Goal: Task Accomplishment & Management: Use online tool/utility

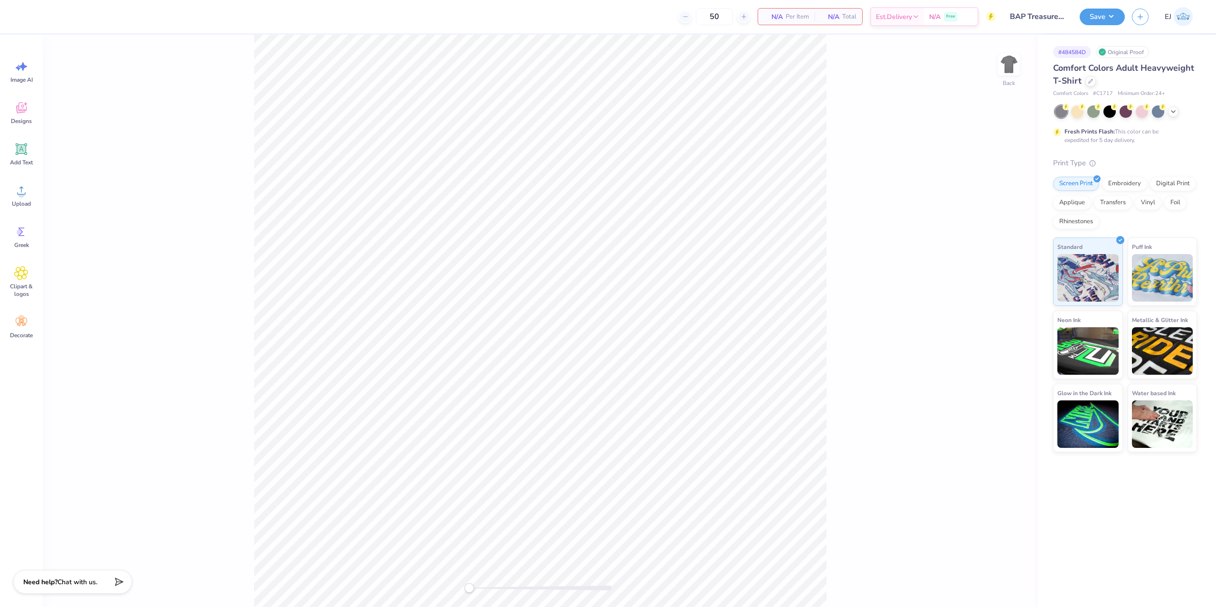
type input "BAP Treasurer Polo"
click at [27, 205] on span "Upload" at bounding box center [21, 204] width 19 height 8
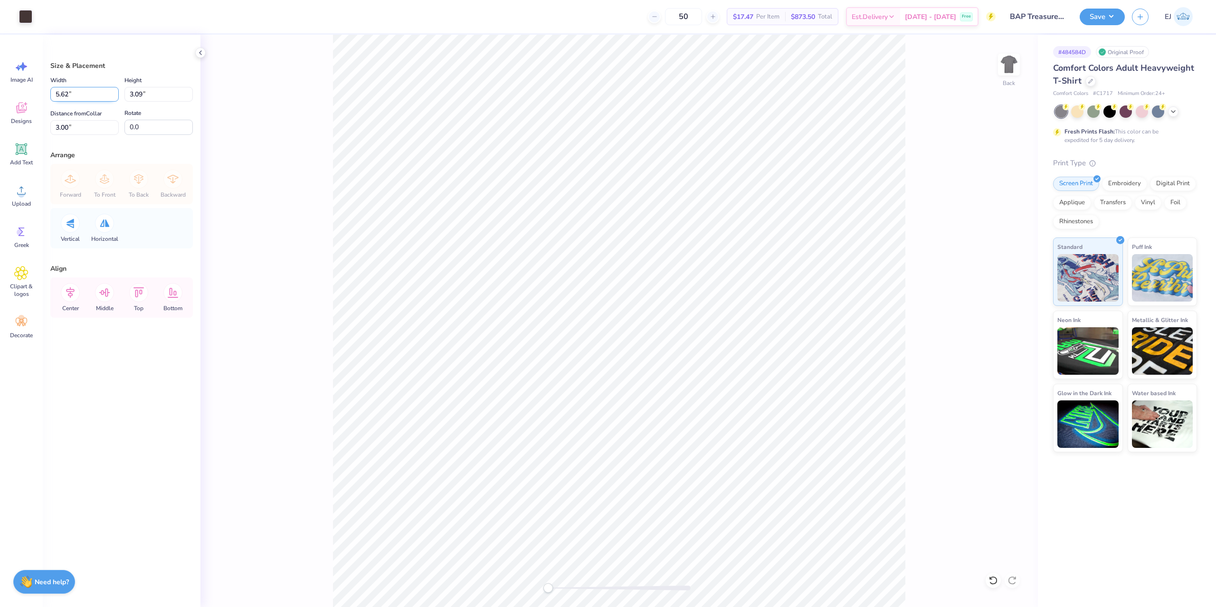
click at [101, 98] on input "5.62" at bounding box center [84, 94] width 68 height 15
type input "3.50"
type input "1.93"
click at [69, 118] on label "Distance from Collar" at bounding box center [75, 113] width 51 height 11
click at [69, 120] on input "3.58" at bounding box center [84, 127] width 68 height 15
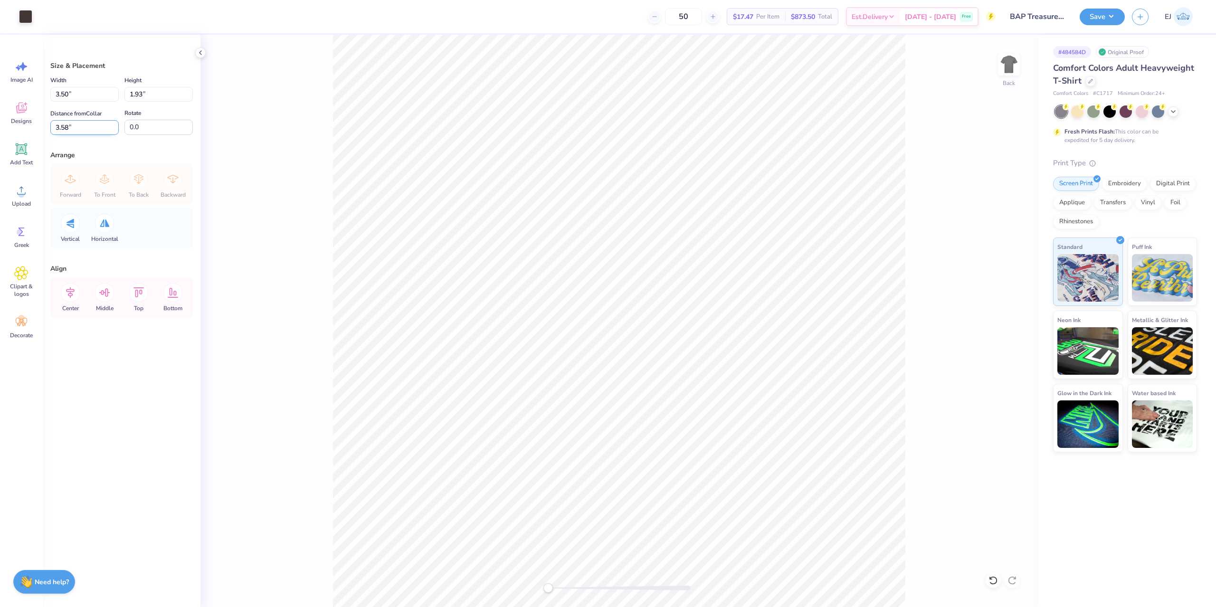
click at [70, 122] on input "3.58" at bounding box center [84, 127] width 68 height 15
type input "3"
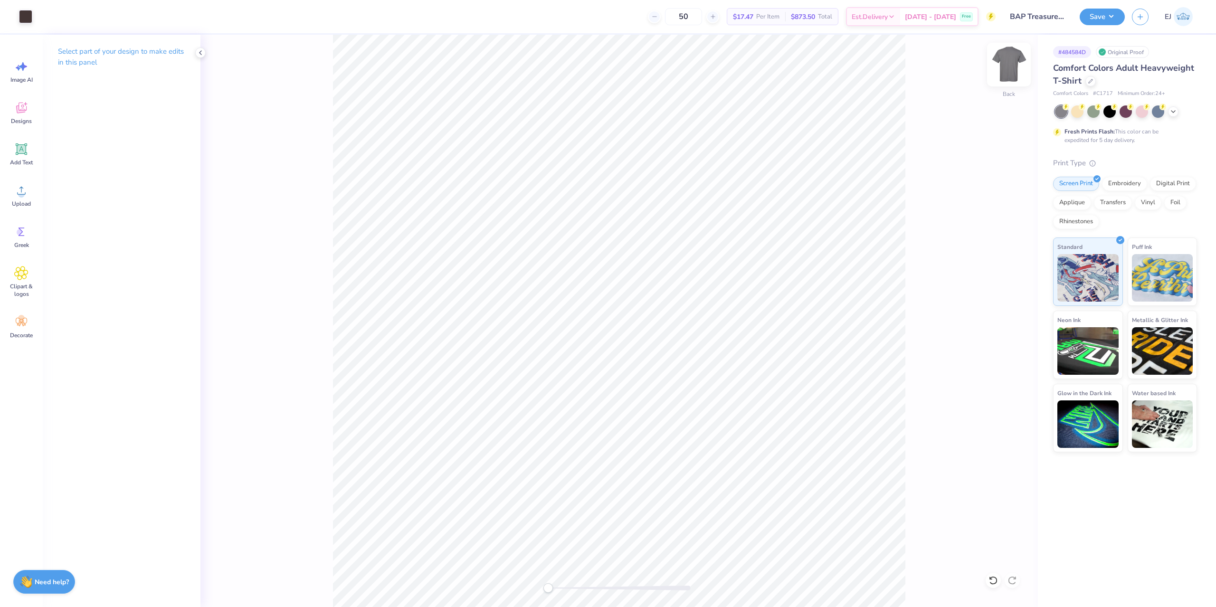
click at [1002, 76] on img at bounding box center [1009, 65] width 38 height 38
click at [26, 190] on icon at bounding box center [21, 190] width 14 height 14
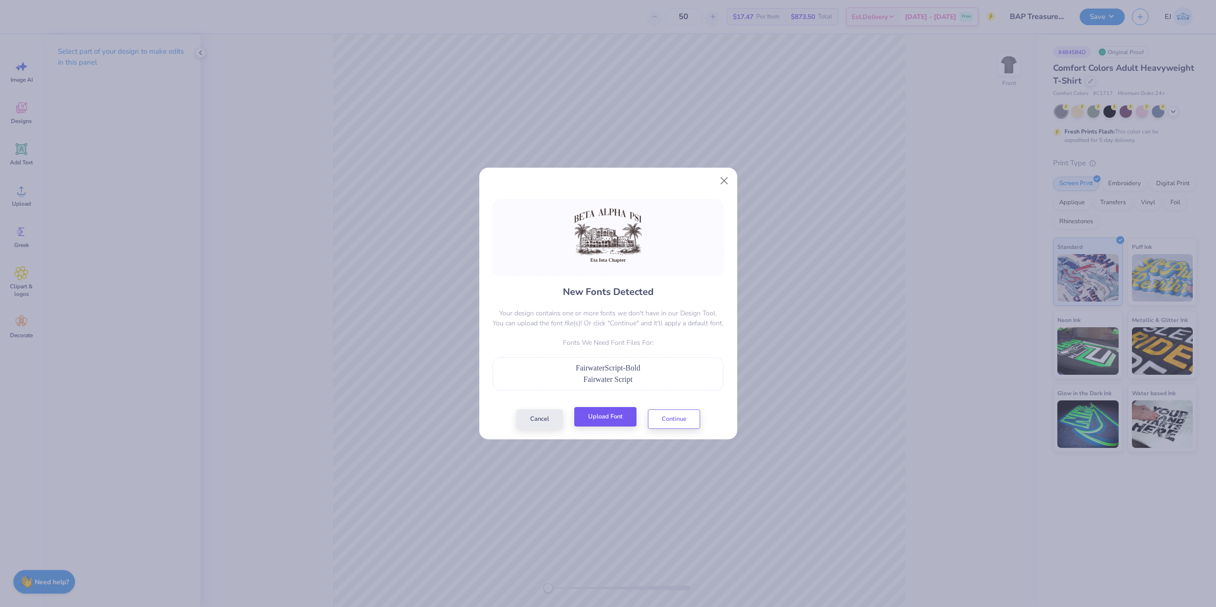
drag, startPoint x: 620, startPoint y: 429, endPoint x: 618, endPoint y: 421, distance: 7.8
click at [620, 427] on div "Cancel Upload Font Continue" at bounding box center [608, 418] width 184 height 19
click at [618, 421] on button "Upload Font" at bounding box center [605, 416] width 62 height 19
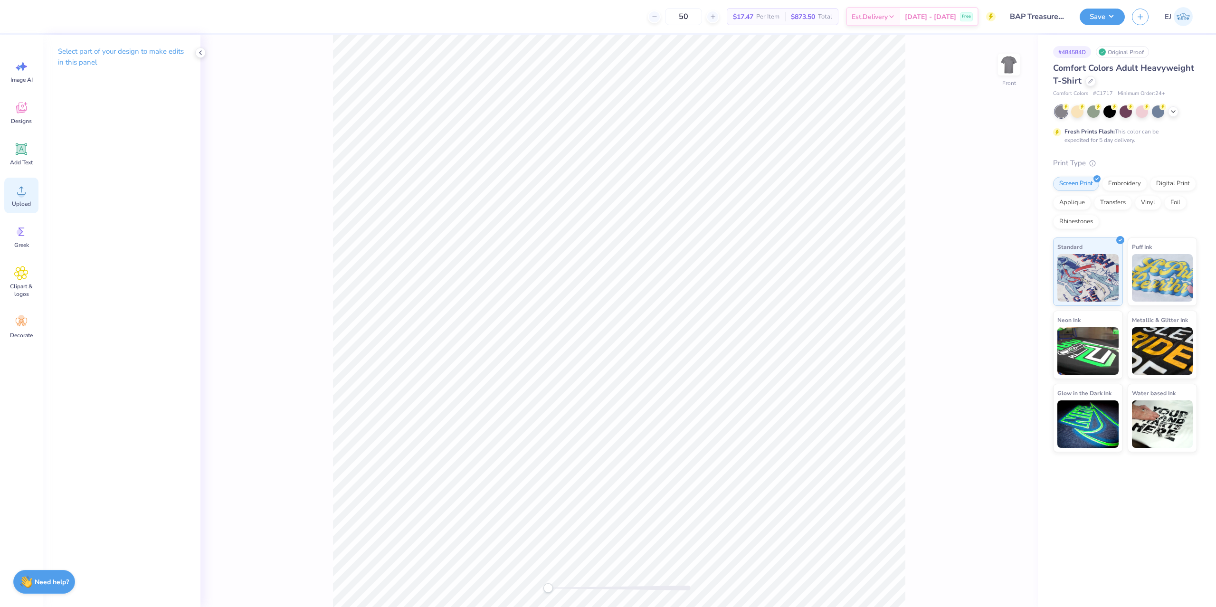
click at [31, 191] on div "Upload" at bounding box center [21, 196] width 34 height 36
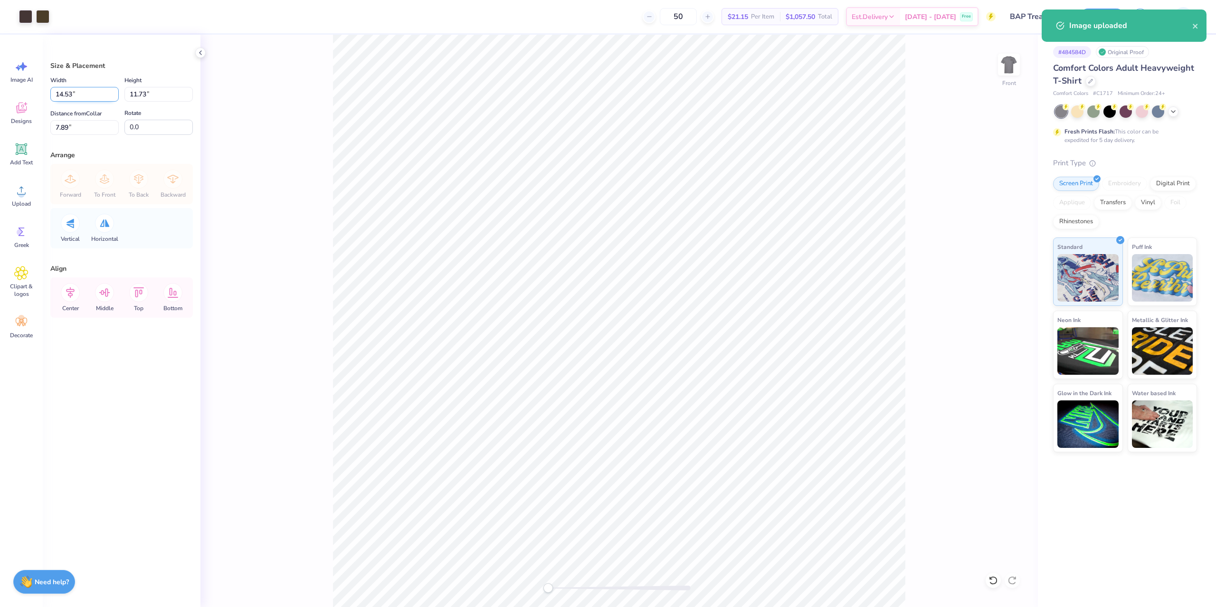
click at [79, 96] on input "14.53" at bounding box center [84, 94] width 68 height 15
type input "12.50"
type input "10.09"
type input "3"
click at [25, 16] on div at bounding box center [25, 15] width 13 height 13
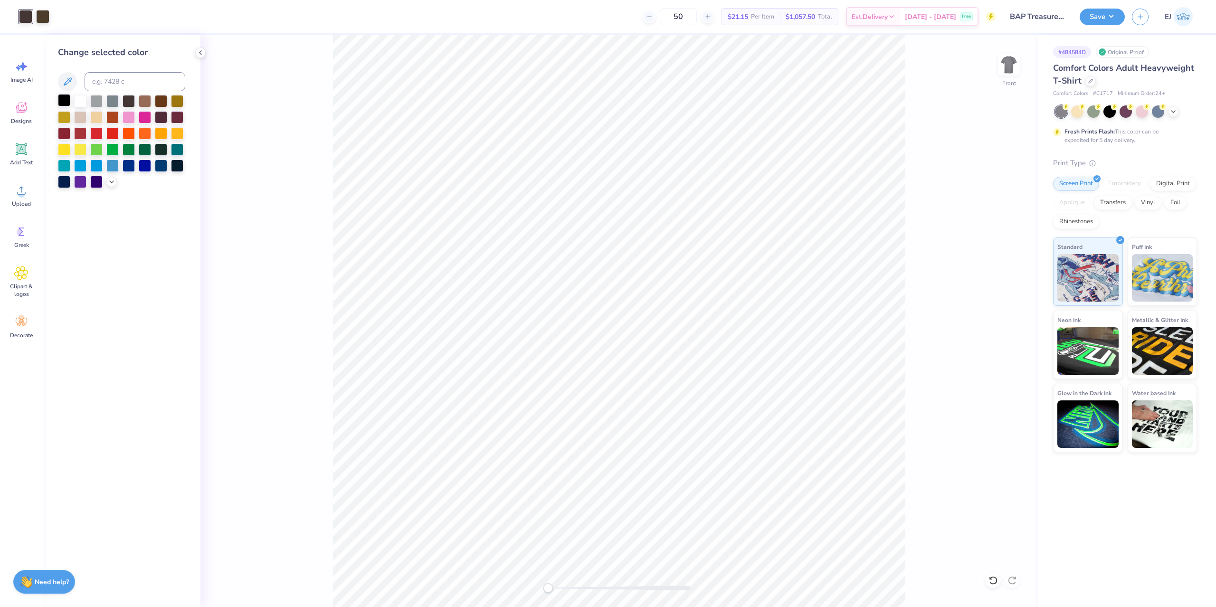
click at [62, 102] on div at bounding box center [64, 100] width 12 height 12
click at [81, 106] on div at bounding box center [80, 100] width 12 height 12
click at [67, 104] on div at bounding box center [64, 100] width 12 height 12
click at [44, 19] on div at bounding box center [42, 15] width 13 height 13
click at [66, 100] on div at bounding box center [64, 100] width 12 height 12
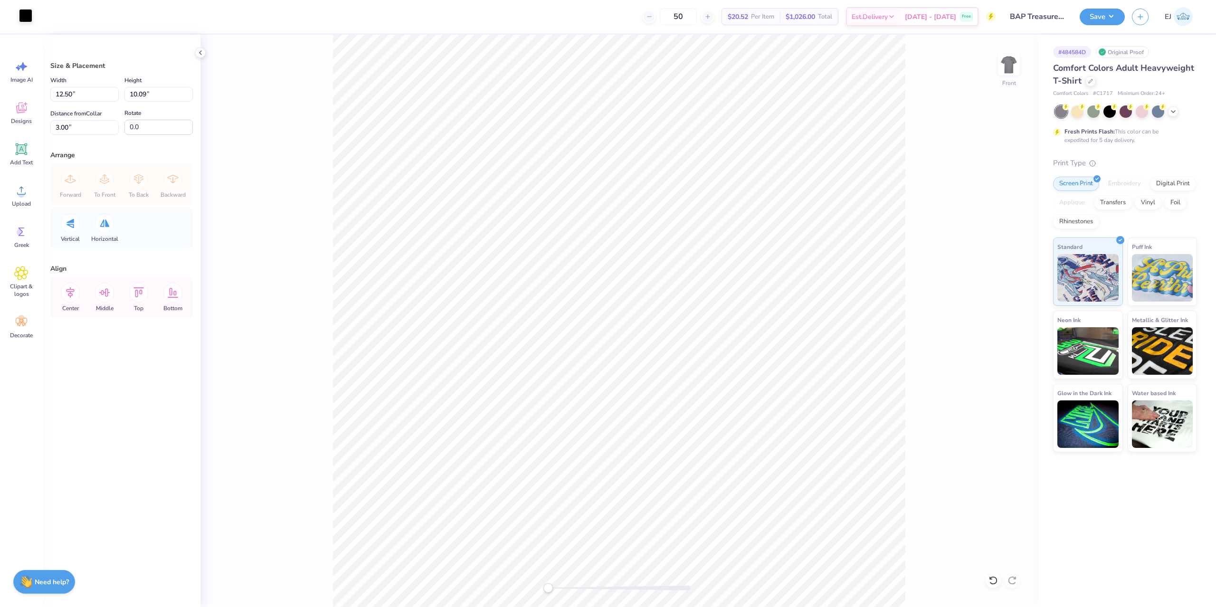
click at [28, 16] on div at bounding box center [25, 15] width 13 height 13
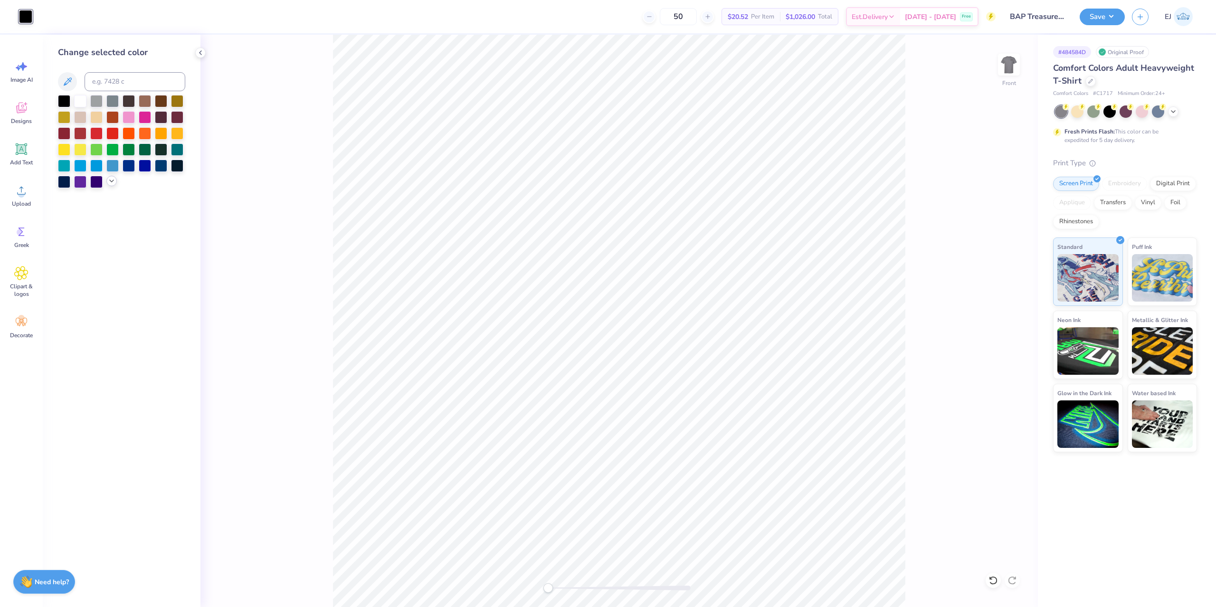
click at [110, 188] on div at bounding box center [121, 141] width 127 height 93
click at [108, 179] on div at bounding box center [121, 141] width 127 height 93
click at [108, 184] on icon at bounding box center [112, 181] width 8 height 8
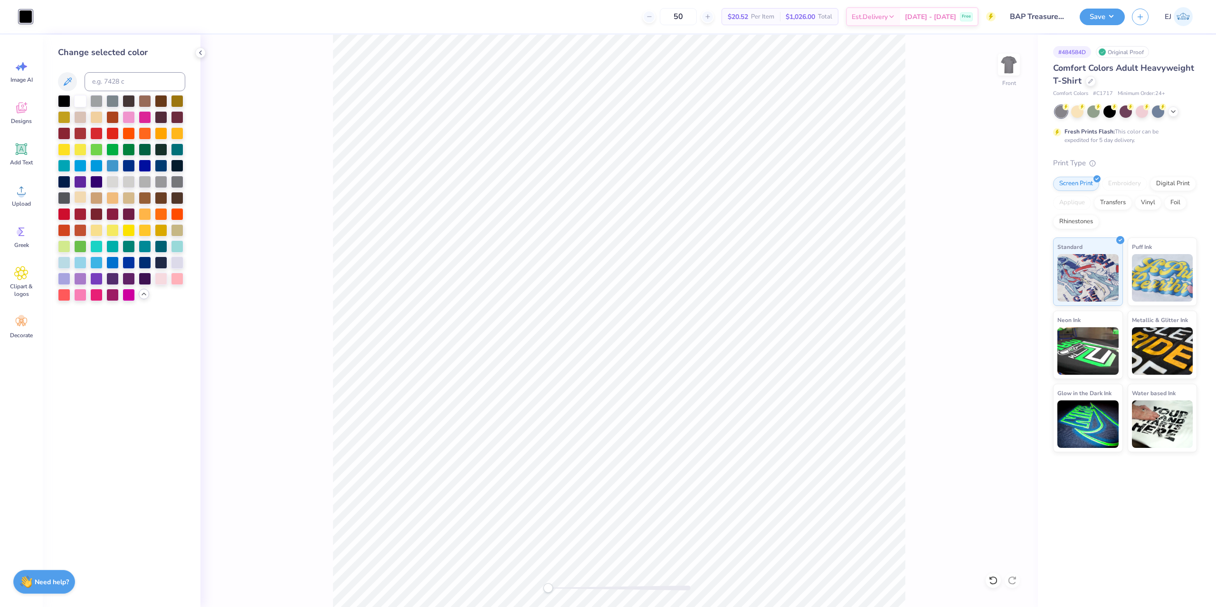
click at [82, 199] on div at bounding box center [80, 197] width 12 height 12
click at [96, 200] on div at bounding box center [96, 197] width 12 height 12
click at [131, 197] on div at bounding box center [129, 197] width 12 height 12
click at [149, 199] on div at bounding box center [145, 197] width 12 height 12
click at [160, 197] on div at bounding box center [161, 197] width 12 height 12
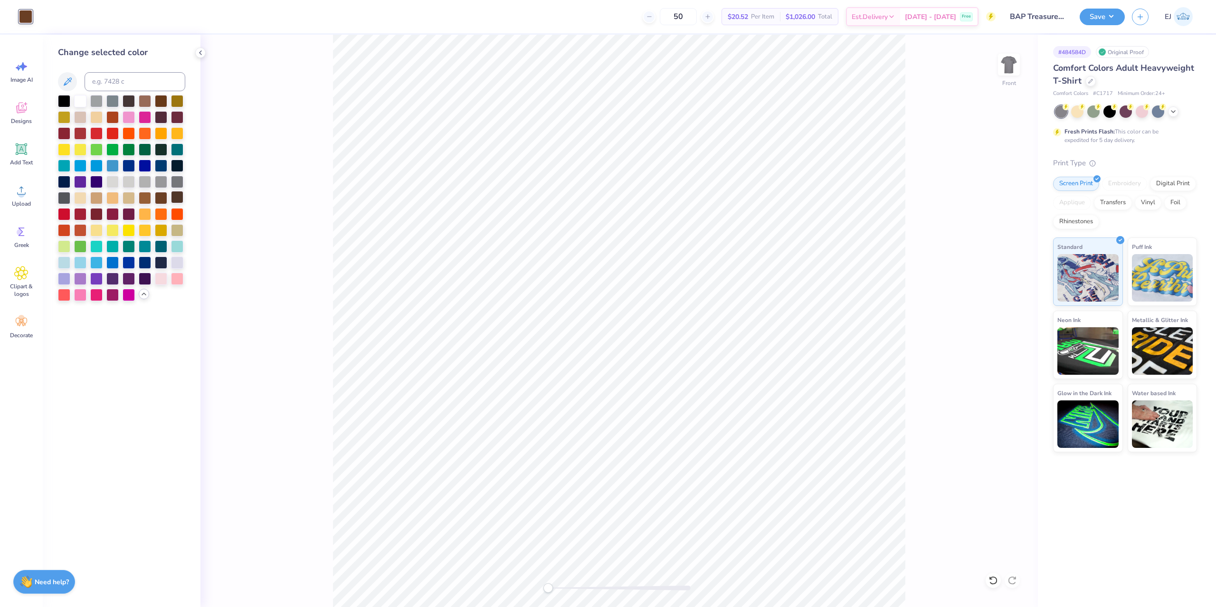
click at [178, 201] on div at bounding box center [177, 197] width 12 height 12
click at [131, 105] on div at bounding box center [129, 100] width 12 height 12
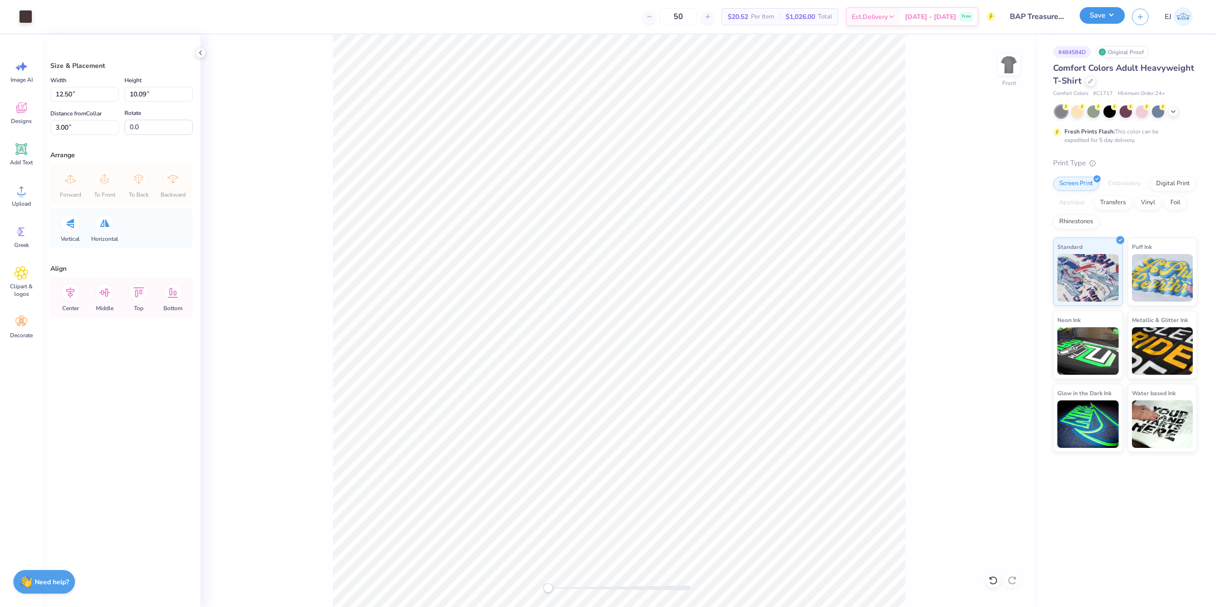
click at [1098, 16] on button "Save" at bounding box center [1102, 15] width 45 height 17
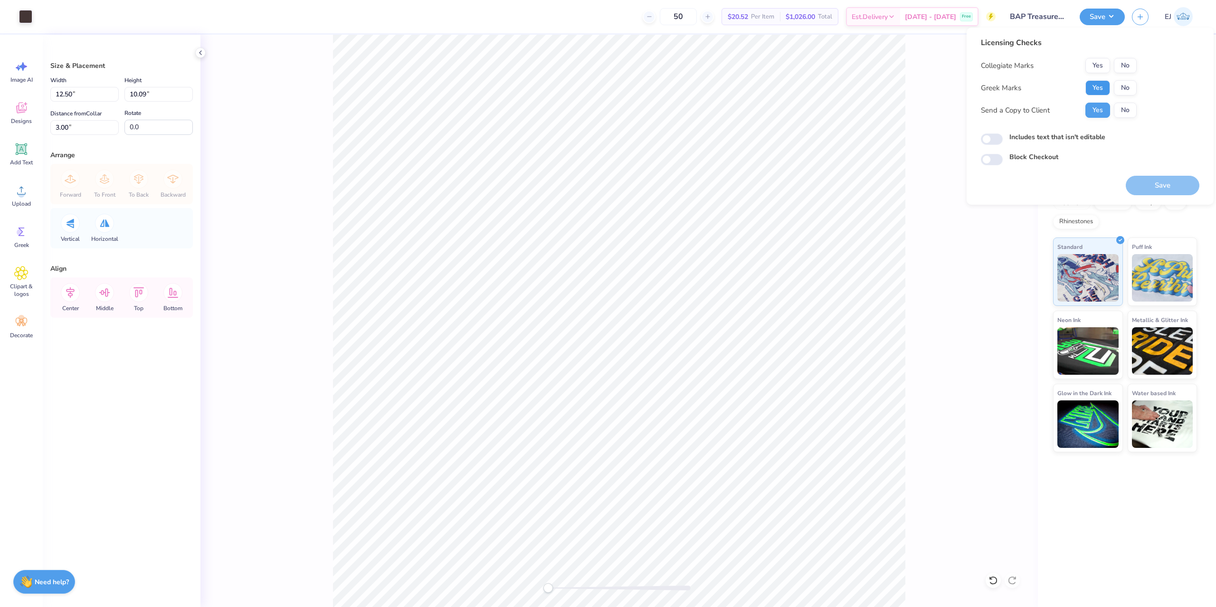
click at [1104, 84] on button "Yes" at bounding box center [1097, 87] width 25 height 15
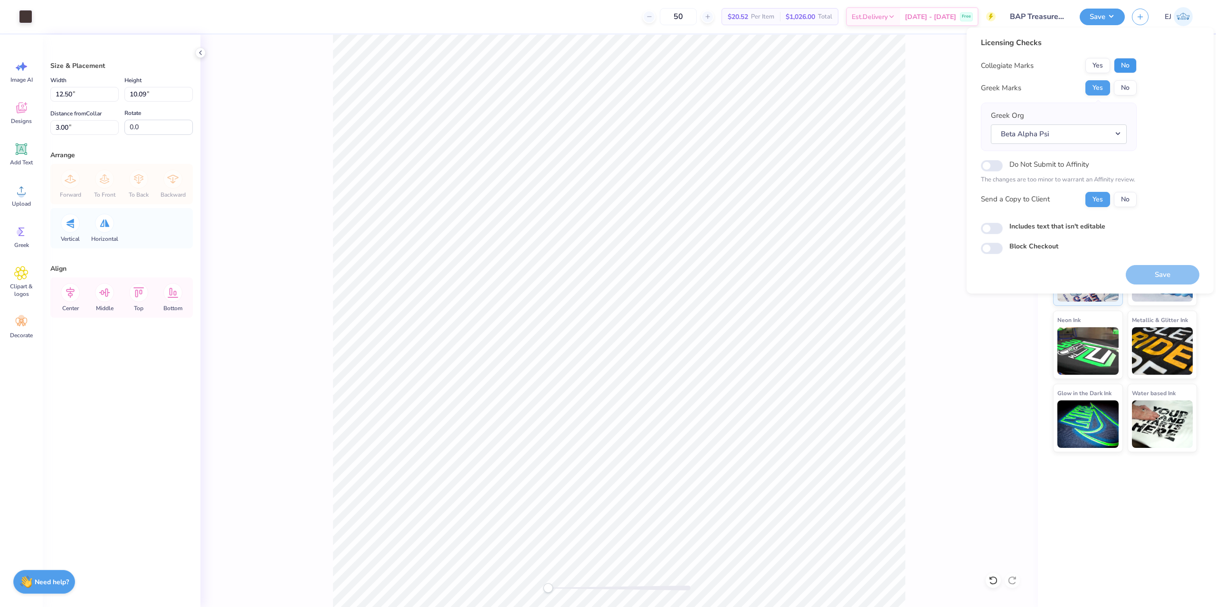
click at [1137, 67] on div "Licensing Checks Collegiate Marks Yes No Greek Marks Yes No Greek Org Beta Alph…" at bounding box center [1090, 145] width 218 height 217
click at [1128, 86] on button "No" at bounding box center [1125, 87] width 23 height 15
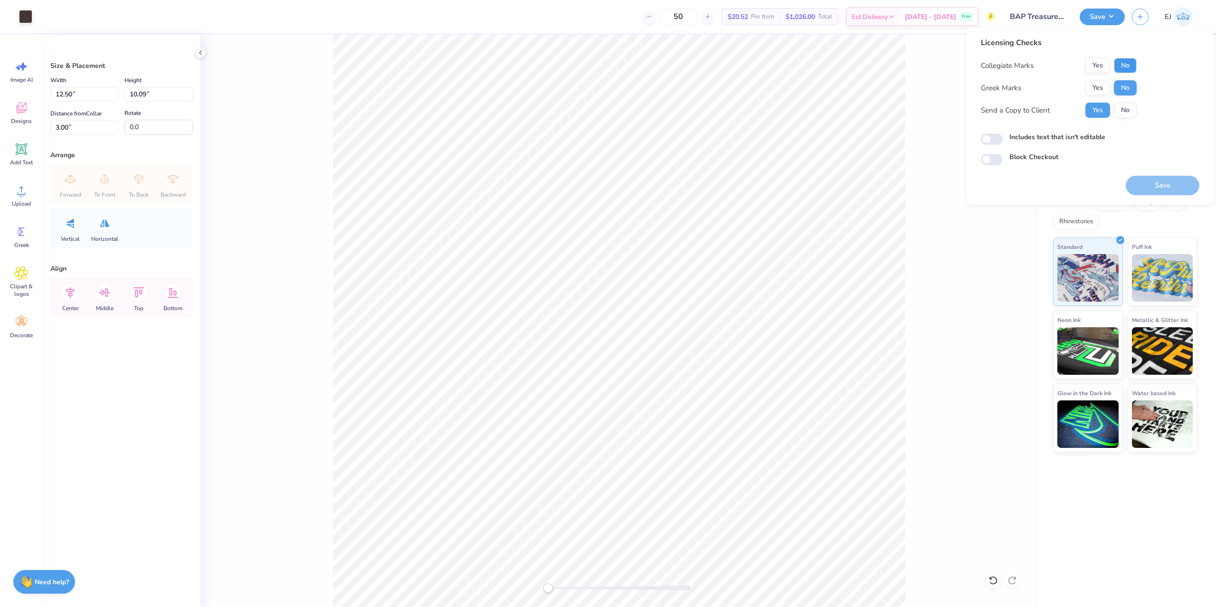
drag, startPoint x: 1132, startPoint y: 74, endPoint x: 1130, endPoint y: 61, distance: 13.0
click at [1130, 61] on button "No" at bounding box center [1125, 65] width 23 height 15
click at [27, 49] on div "Image AI Designs Add Text Upload Greek Clipart & logos Decorate" at bounding box center [21, 321] width 43 height 572
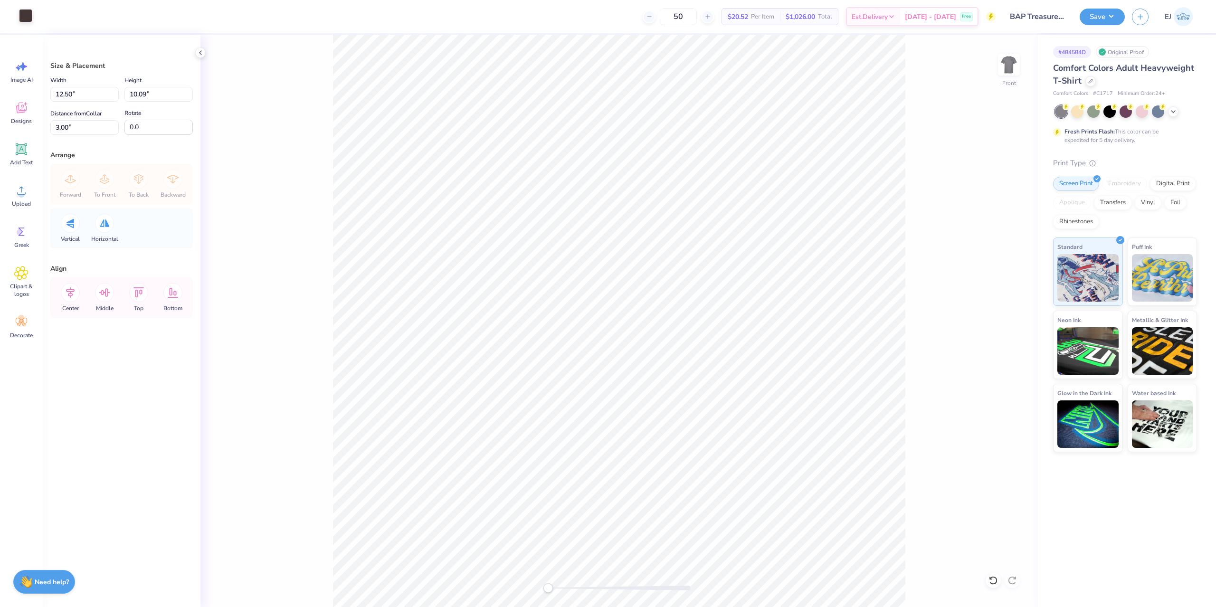
click at [24, 14] on div at bounding box center [25, 15] width 13 height 13
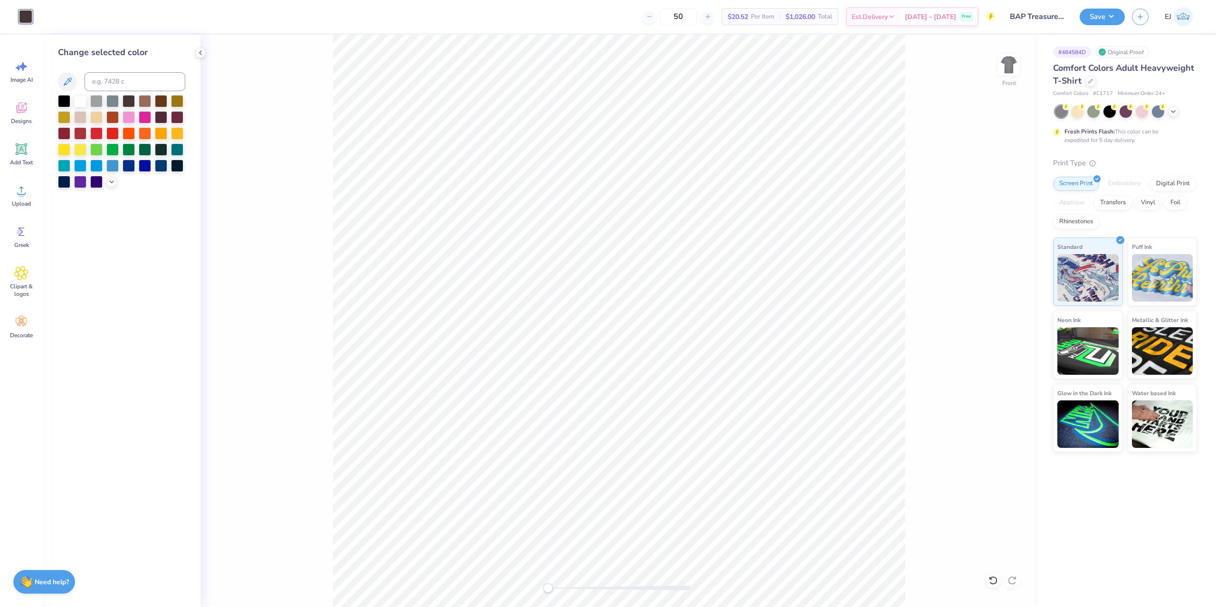
click at [27, 21] on div at bounding box center [25, 16] width 13 height 13
click at [109, 187] on div at bounding box center [121, 141] width 127 height 93
click at [111, 183] on icon at bounding box center [112, 181] width 8 height 8
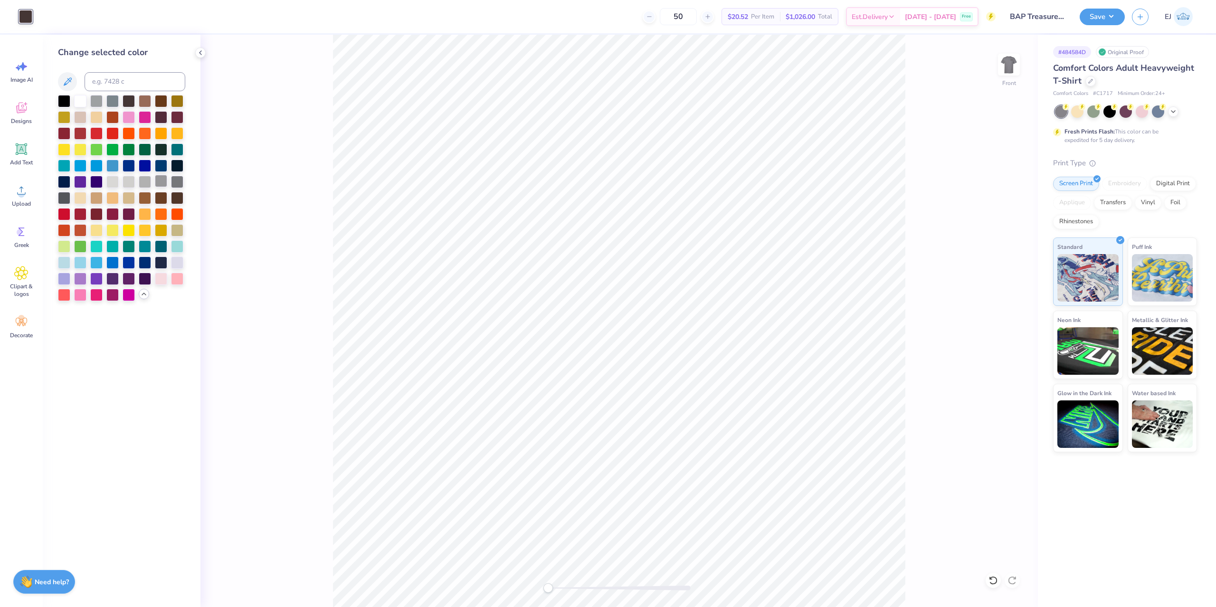
click at [162, 183] on div at bounding box center [161, 181] width 12 height 12
click at [181, 178] on div at bounding box center [177, 181] width 12 height 12
click at [82, 101] on div at bounding box center [80, 100] width 12 height 12
click at [65, 203] on div at bounding box center [64, 197] width 12 height 12
click at [125, 186] on div at bounding box center [129, 181] width 12 height 12
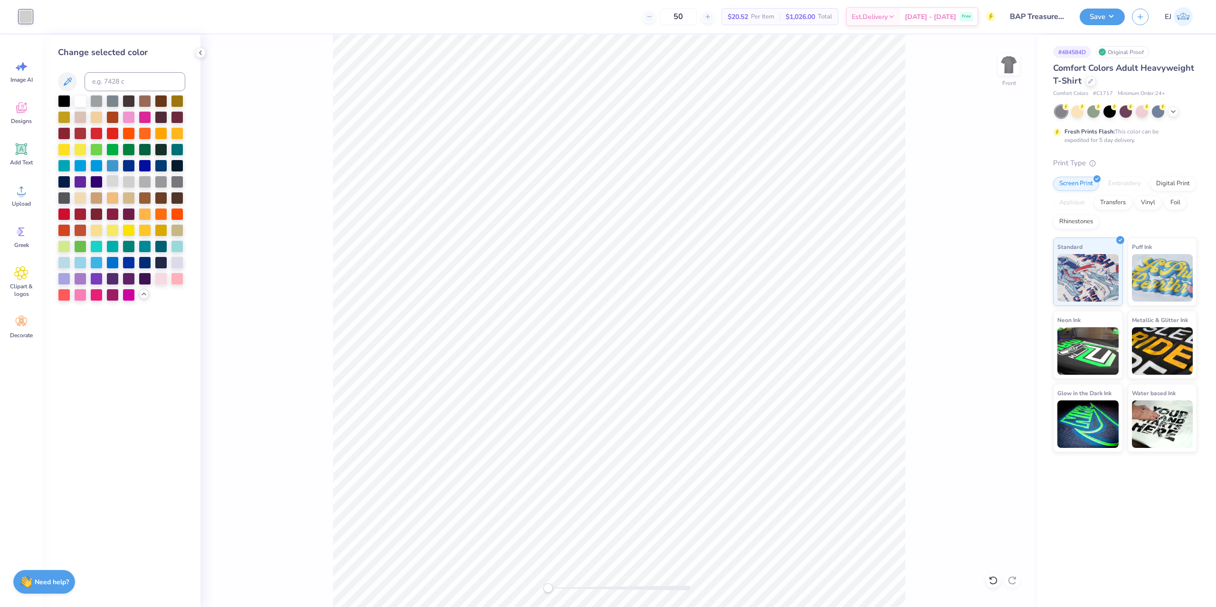
click at [115, 186] on div at bounding box center [112, 181] width 12 height 12
click at [165, 180] on div at bounding box center [161, 181] width 12 height 12
click at [176, 201] on div at bounding box center [177, 197] width 12 height 12
click at [182, 182] on div at bounding box center [177, 182] width 12 height 12
click at [131, 103] on div at bounding box center [129, 100] width 12 height 12
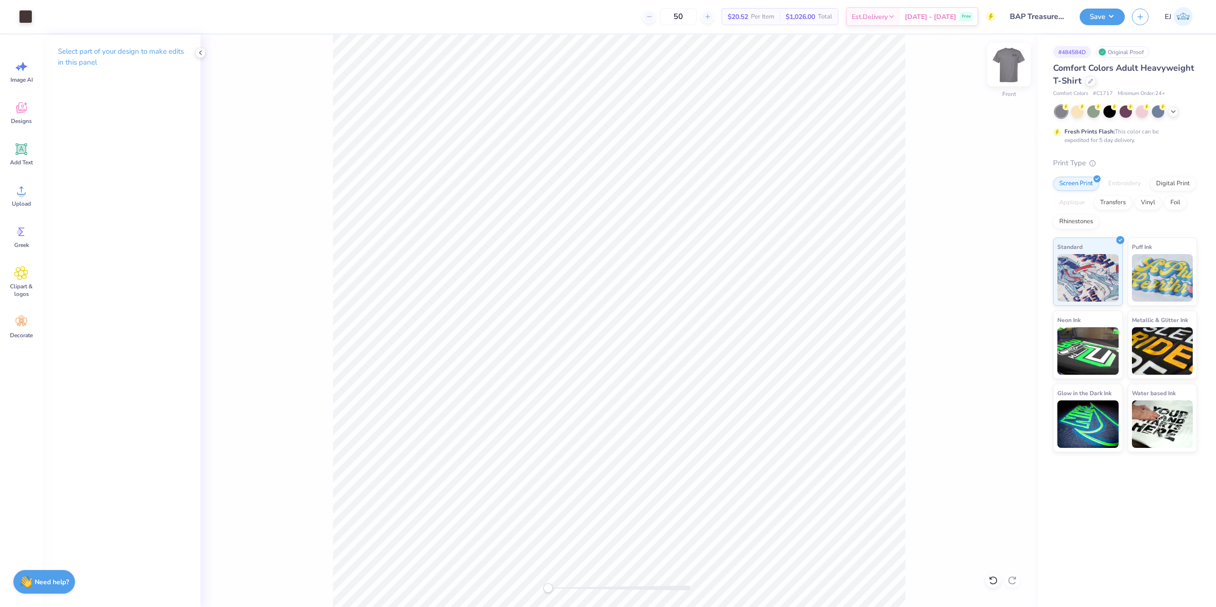
click at [1012, 79] on div at bounding box center [1009, 65] width 44 height 44
click at [1010, 93] on div "Back" at bounding box center [618, 321] width 837 height 572
click at [1015, 83] on div "Back" at bounding box center [1009, 71] width 22 height 34
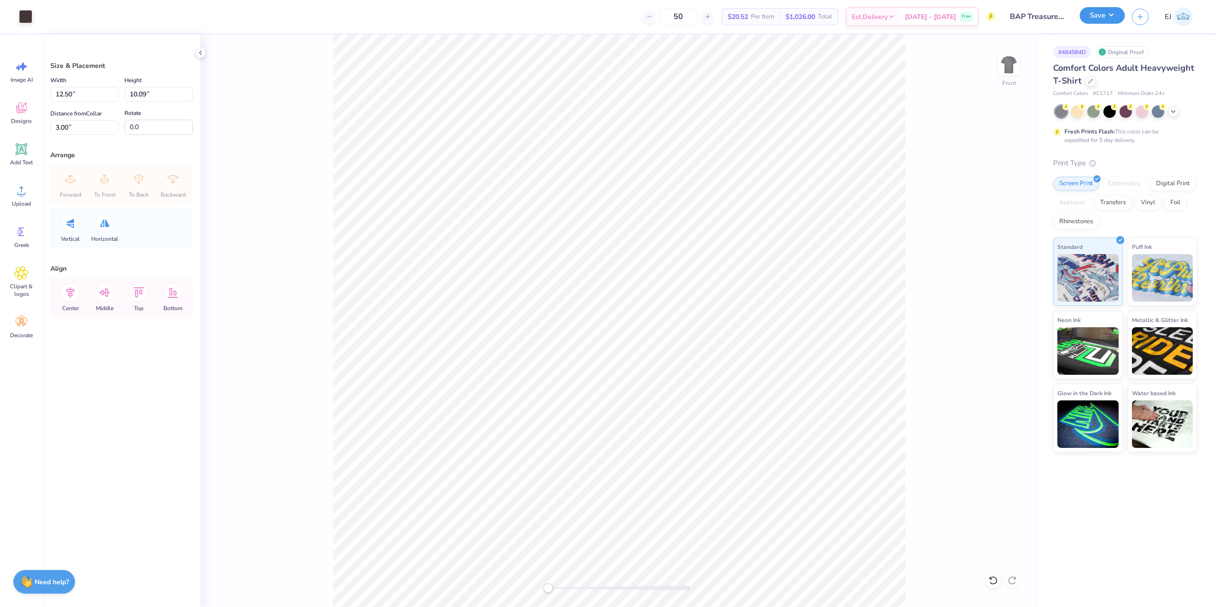
click at [1104, 22] on button "Save" at bounding box center [1102, 15] width 45 height 17
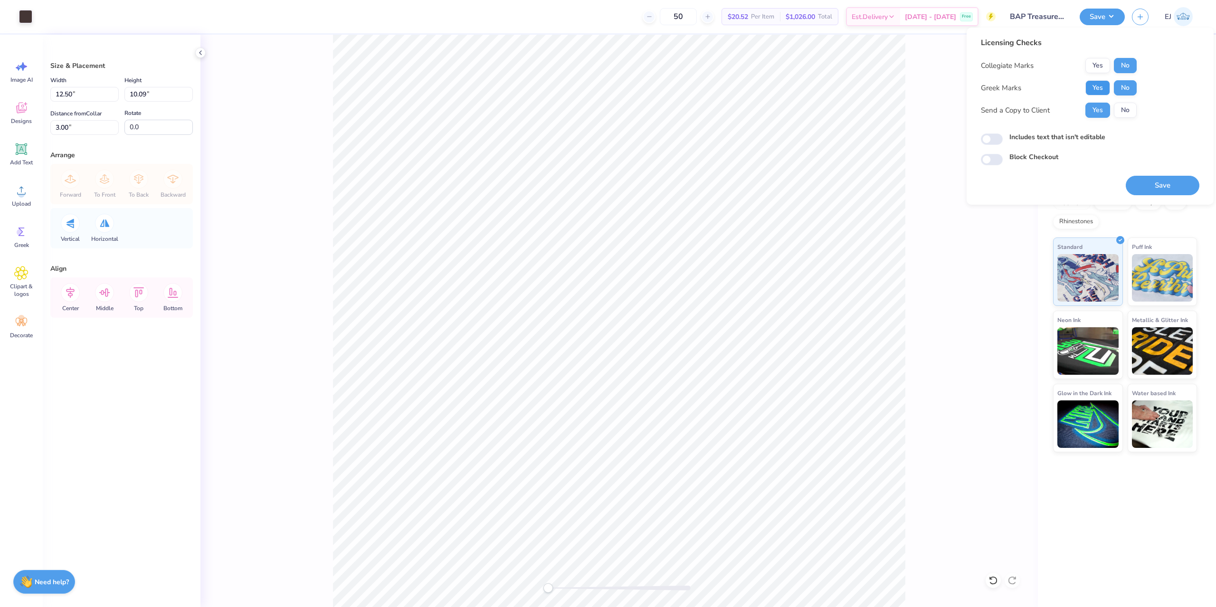
click at [1108, 87] on button "Yes" at bounding box center [1097, 87] width 25 height 15
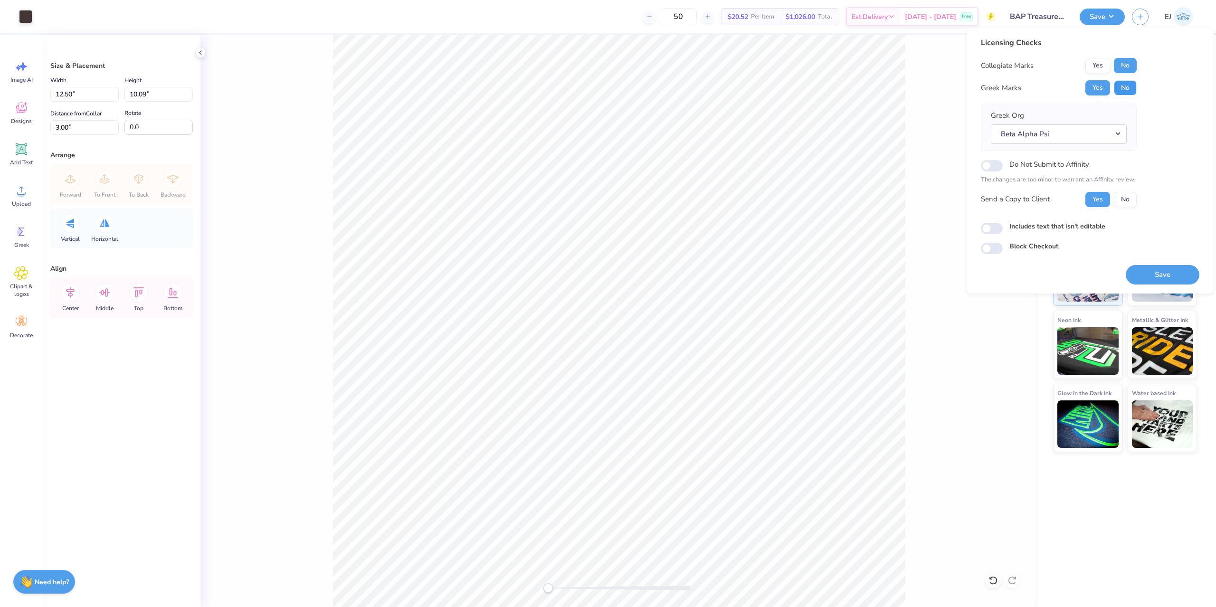
click at [1127, 89] on button "No" at bounding box center [1125, 87] width 23 height 15
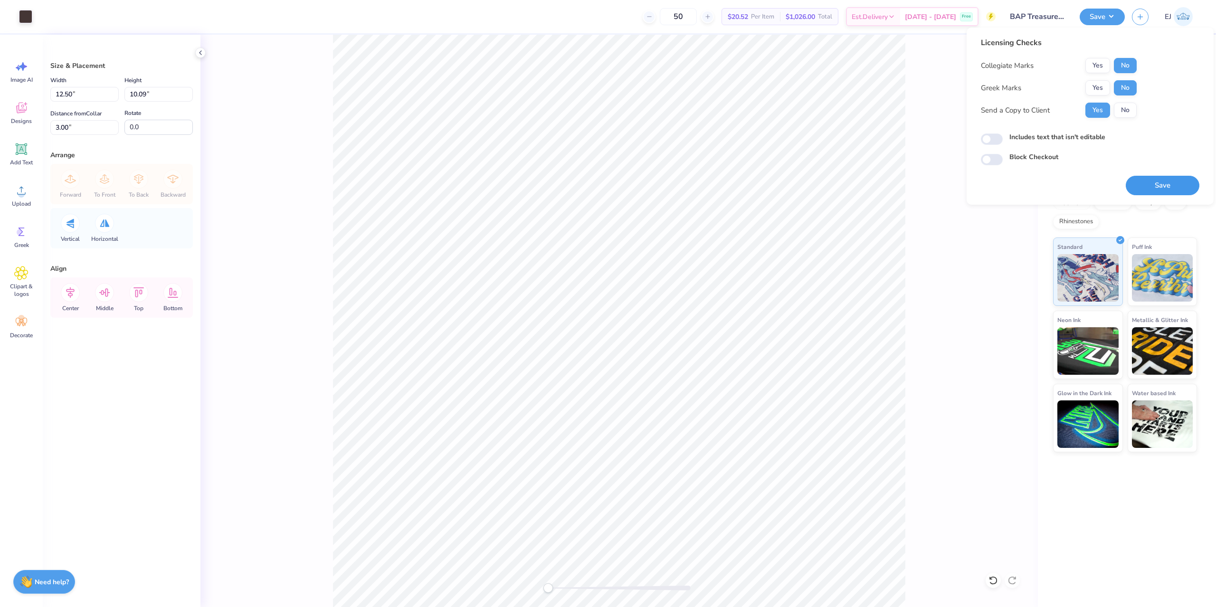
click at [1145, 179] on button "Save" at bounding box center [1163, 185] width 74 height 19
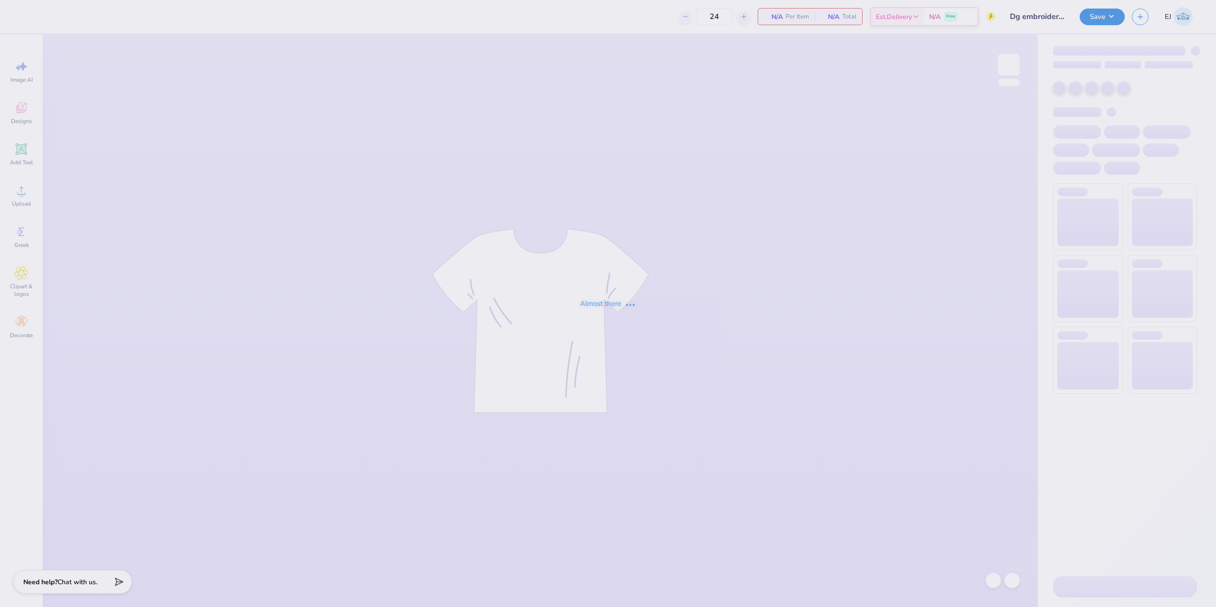
type input "Dg embroidered tee"
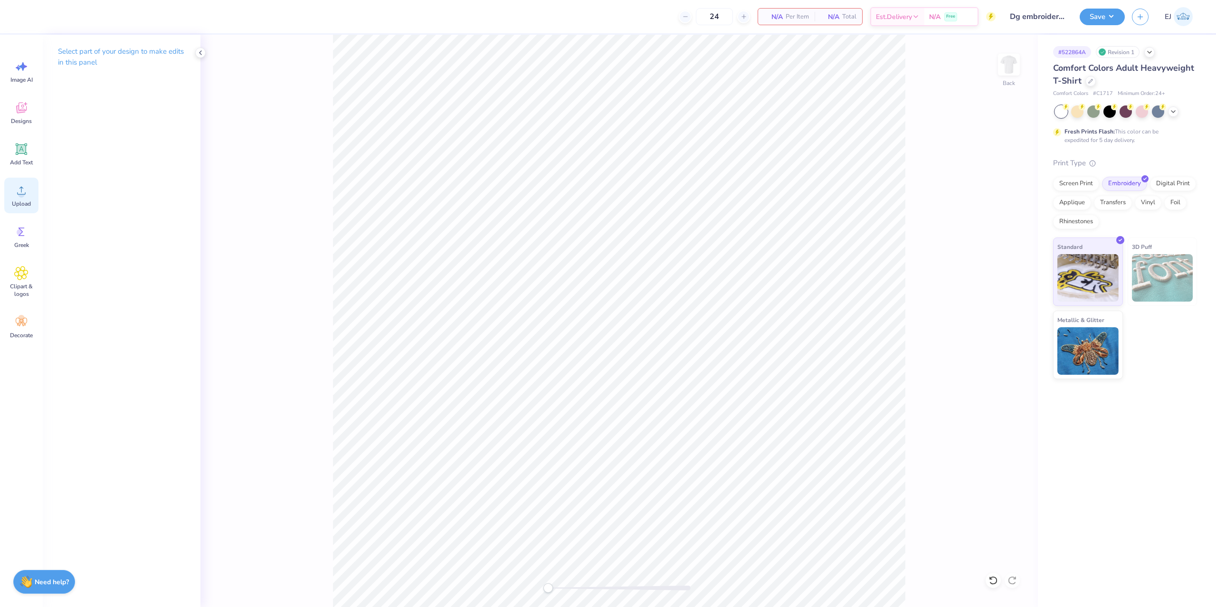
click at [25, 188] on icon at bounding box center [21, 190] width 14 height 14
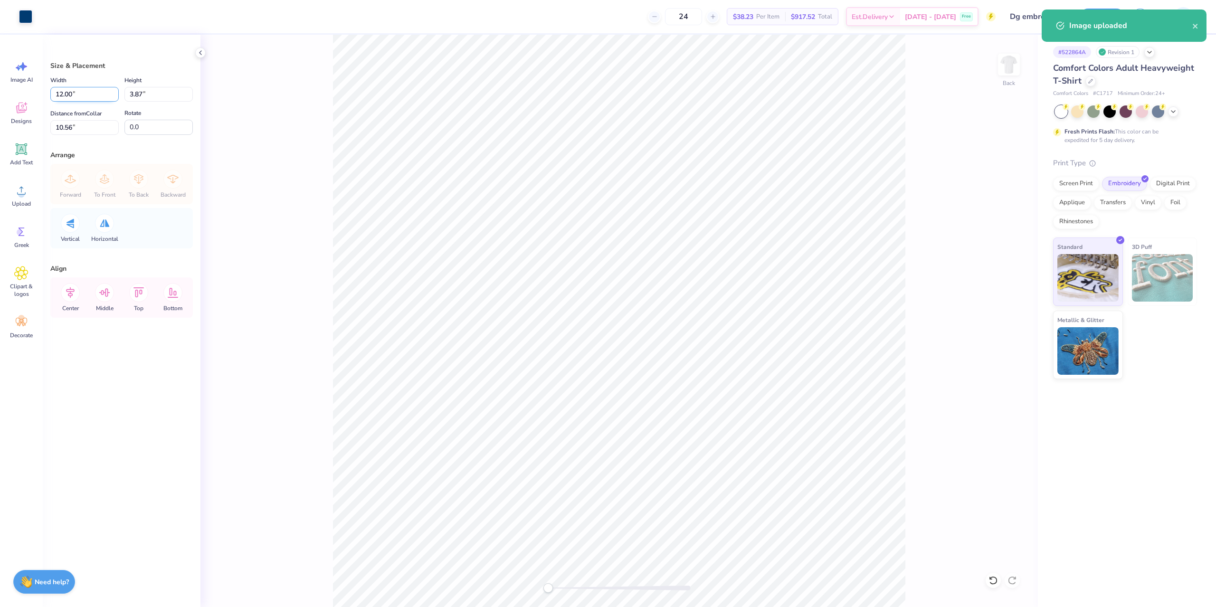
click at [87, 91] on input "12.00" at bounding box center [84, 94] width 68 height 15
type input "8"
type input "9.00"
type input "2.90"
type input "3"
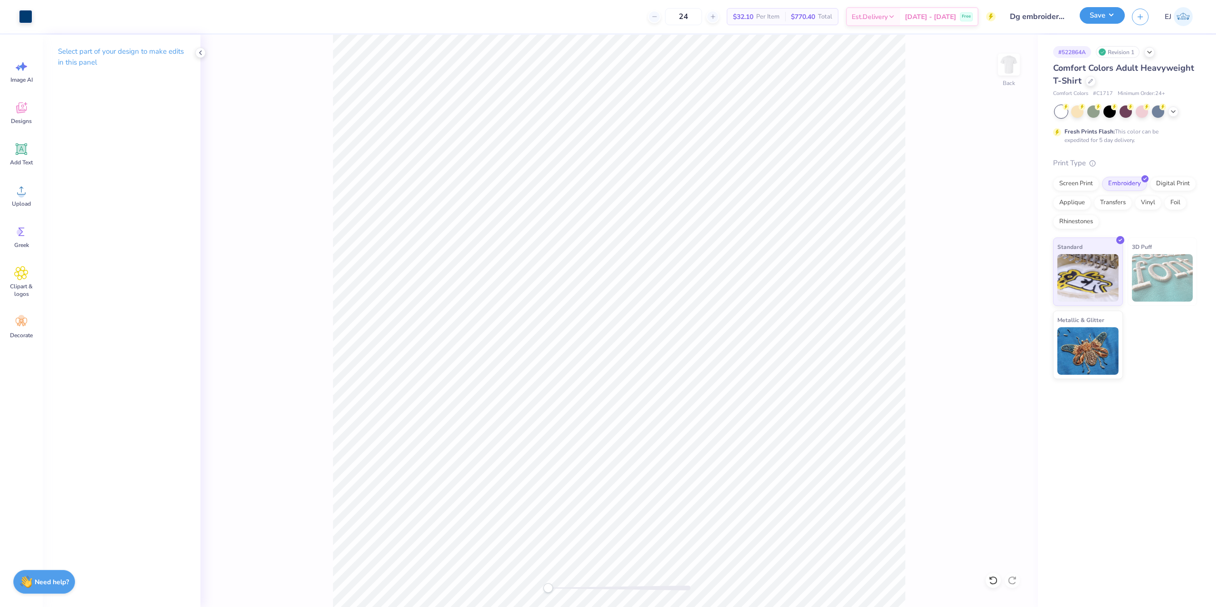
click at [1088, 21] on button "Save" at bounding box center [1102, 15] width 45 height 17
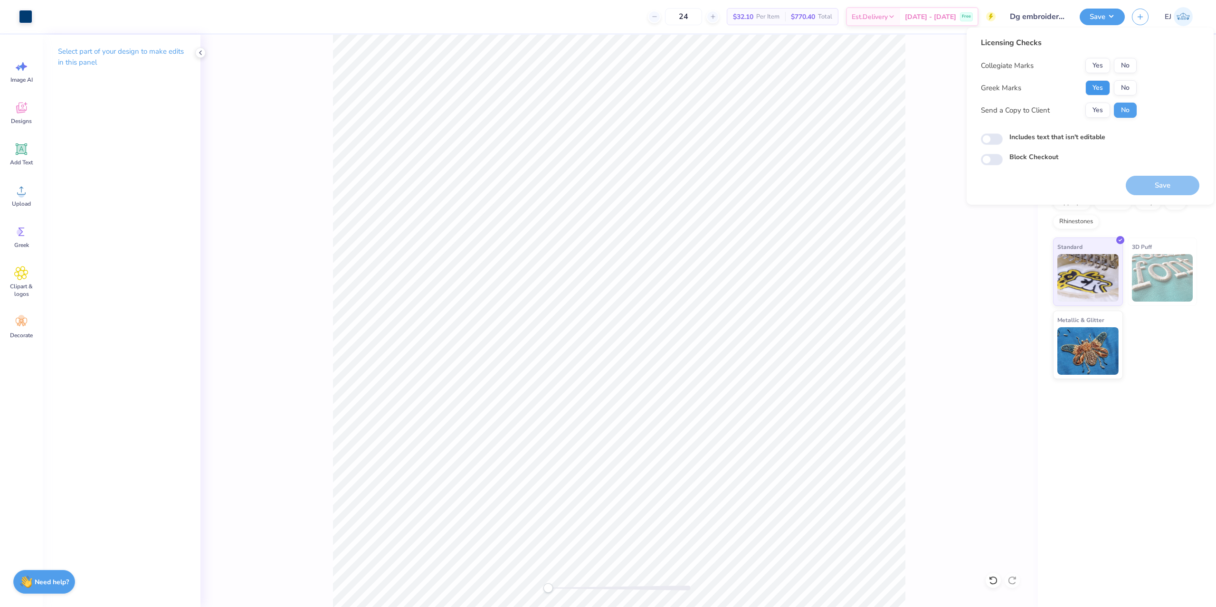
click at [1103, 89] on button "Yes" at bounding box center [1097, 87] width 25 height 15
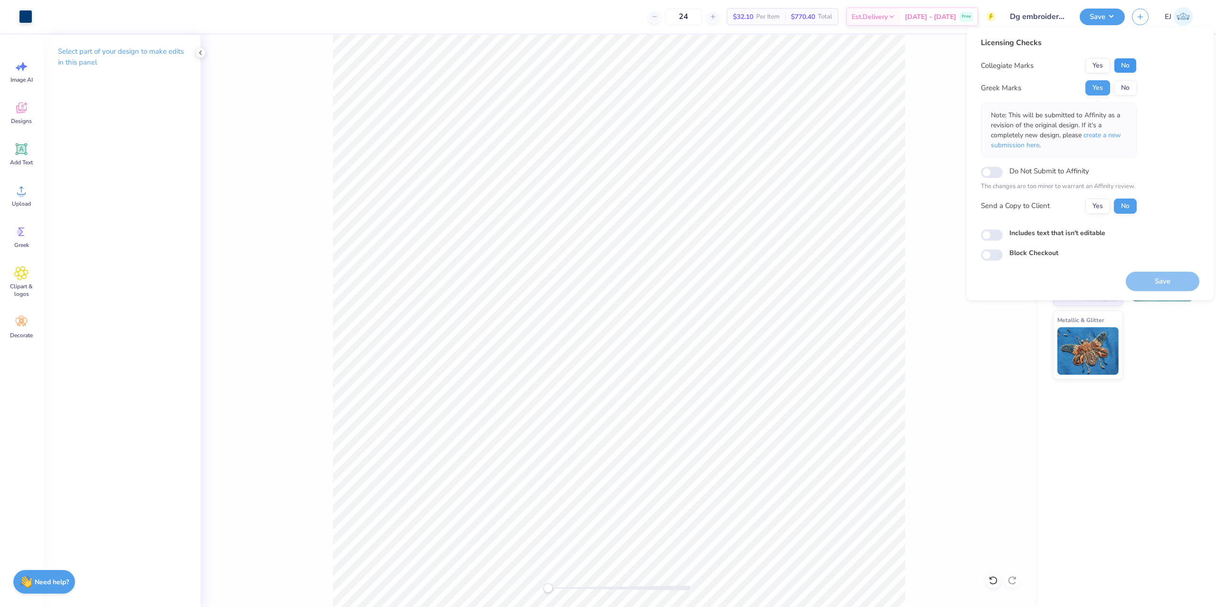
click at [1124, 64] on button "No" at bounding box center [1125, 65] width 23 height 15
click at [1095, 63] on button "Yes" at bounding box center [1097, 65] width 25 height 15
drag, startPoint x: 1161, startPoint y: 294, endPoint x: 1168, endPoint y: 279, distance: 16.8
click at [1164, 287] on div "Licensing Checks Collegiate Marks Yes No Greek Marks Yes No Note: This will be …" at bounding box center [1090, 164] width 247 height 273
click at [1168, 279] on button "Save" at bounding box center [1163, 281] width 74 height 19
